Goal: Check status: Check status

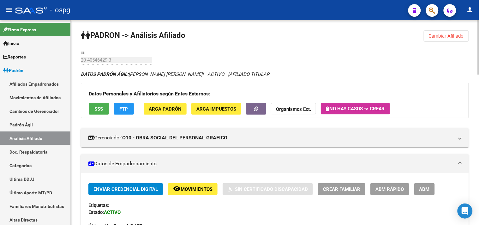
click at [430, 35] on span "Cambiar Afiliado" at bounding box center [445, 36] width 35 height 6
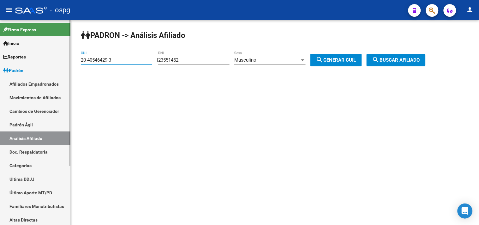
drag, startPoint x: 71, startPoint y: 65, endPoint x: 62, endPoint y: 65, distance: 8.5
click at [62, 65] on mat-sidenav-container "Firma Express Inicio Calendario SSS Instructivos Contacto OS Reportes Ingresos …" at bounding box center [239, 122] width 479 height 204
paste input "20-24976150-9"
type input "20-24976150-9"
click at [420, 59] on span "search Buscar afiliado" at bounding box center [396, 60] width 48 height 6
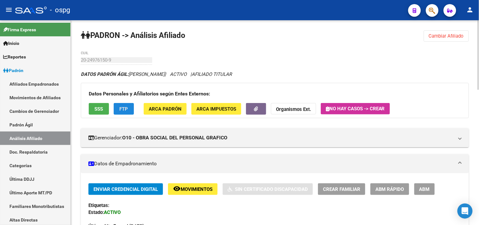
click at [127, 114] on button "FTP" at bounding box center [124, 109] width 20 height 12
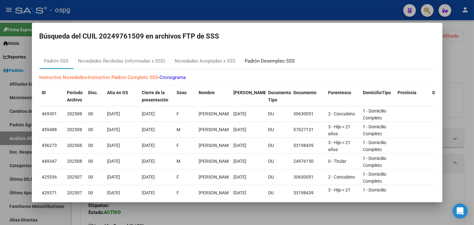
click at [279, 60] on div "Padrón Desempleo SSS" at bounding box center [270, 60] width 50 height 7
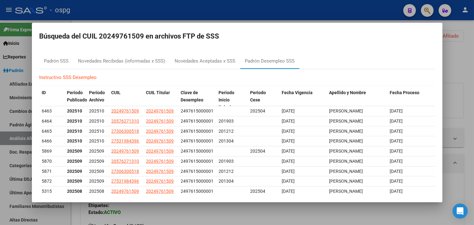
click at [153, 2] on div at bounding box center [237, 112] width 474 height 225
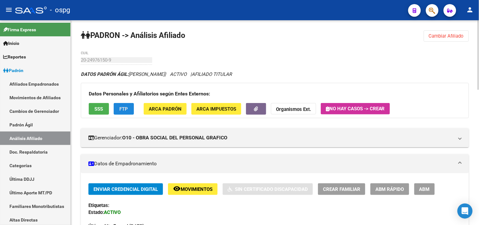
click at [125, 109] on span "FTP" at bounding box center [124, 109] width 9 height 6
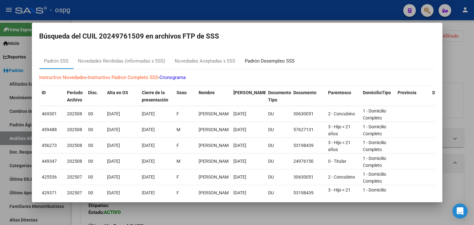
click at [271, 63] on div "Padrón Desempleo SSS" at bounding box center [270, 60] width 50 height 7
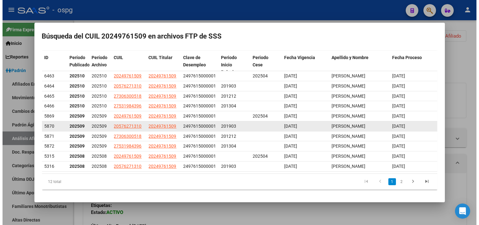
scroll to position [46, 0]
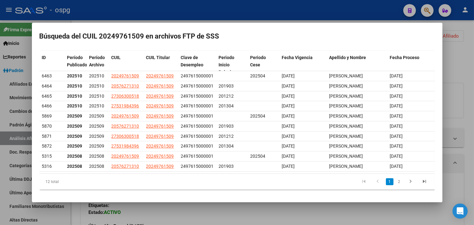
click at [278, 8] on div at bounding box center [237, 112] width 474 height 225
